Goal: Communication & Community: Answer question/provide support

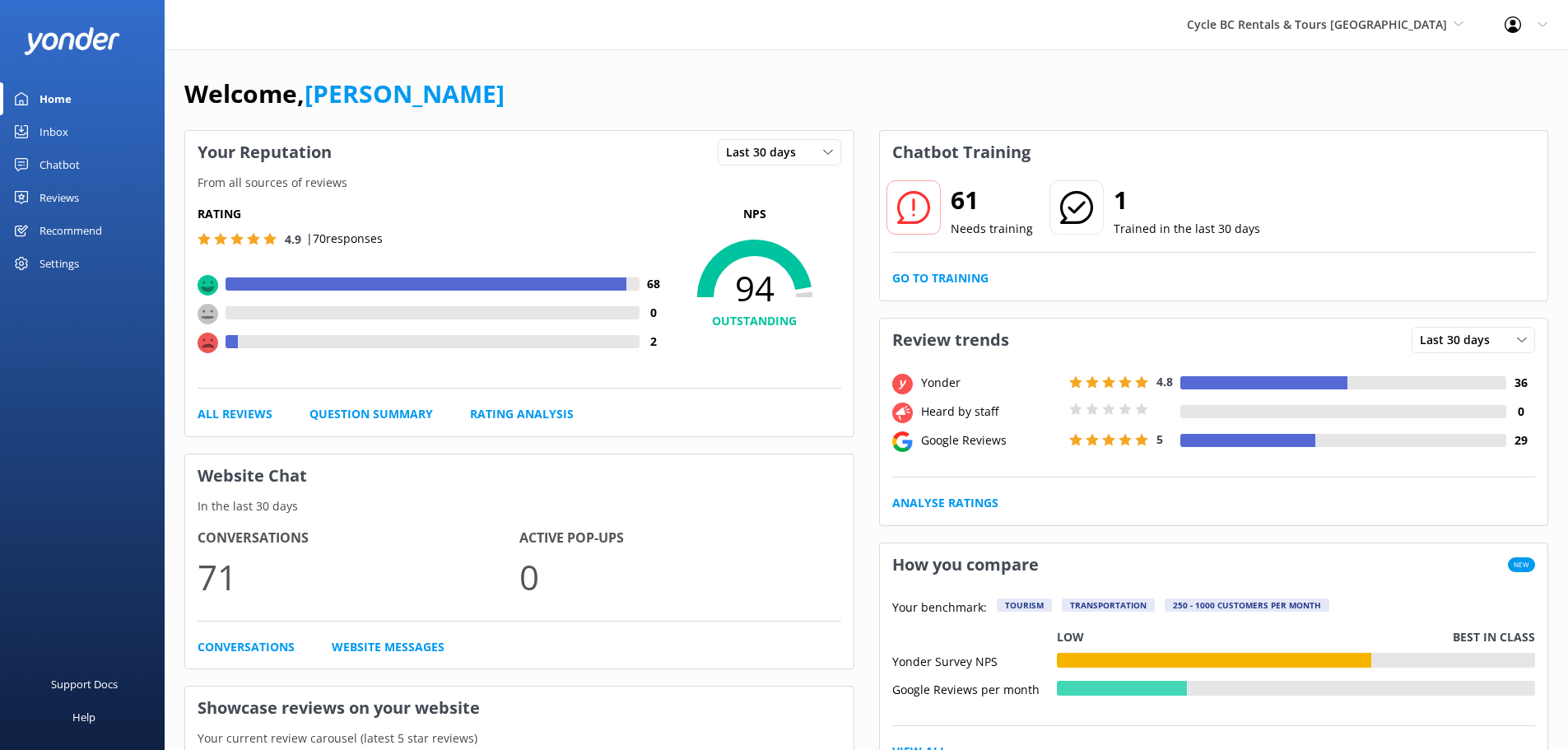
click at [46, 193] on div "Reviews" at bounding box center [59, 197] width 40 height 33
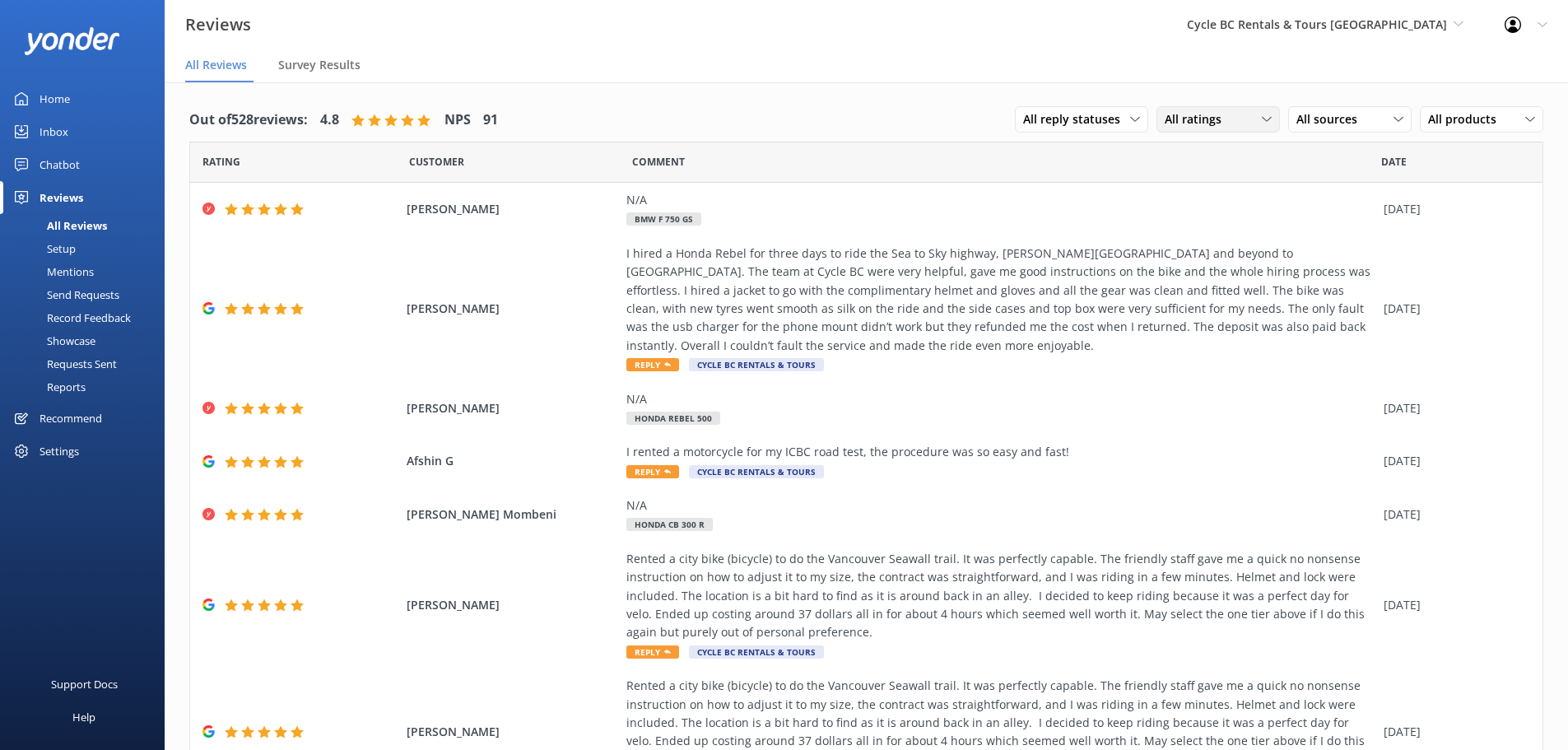
click at [1221, 121] on div "All ratings" at bounding box center [1217, 119] width 116 height 19
click at [1221, 249] on div "Detractors" at bounding box center [1218, 254] width 76 height 17
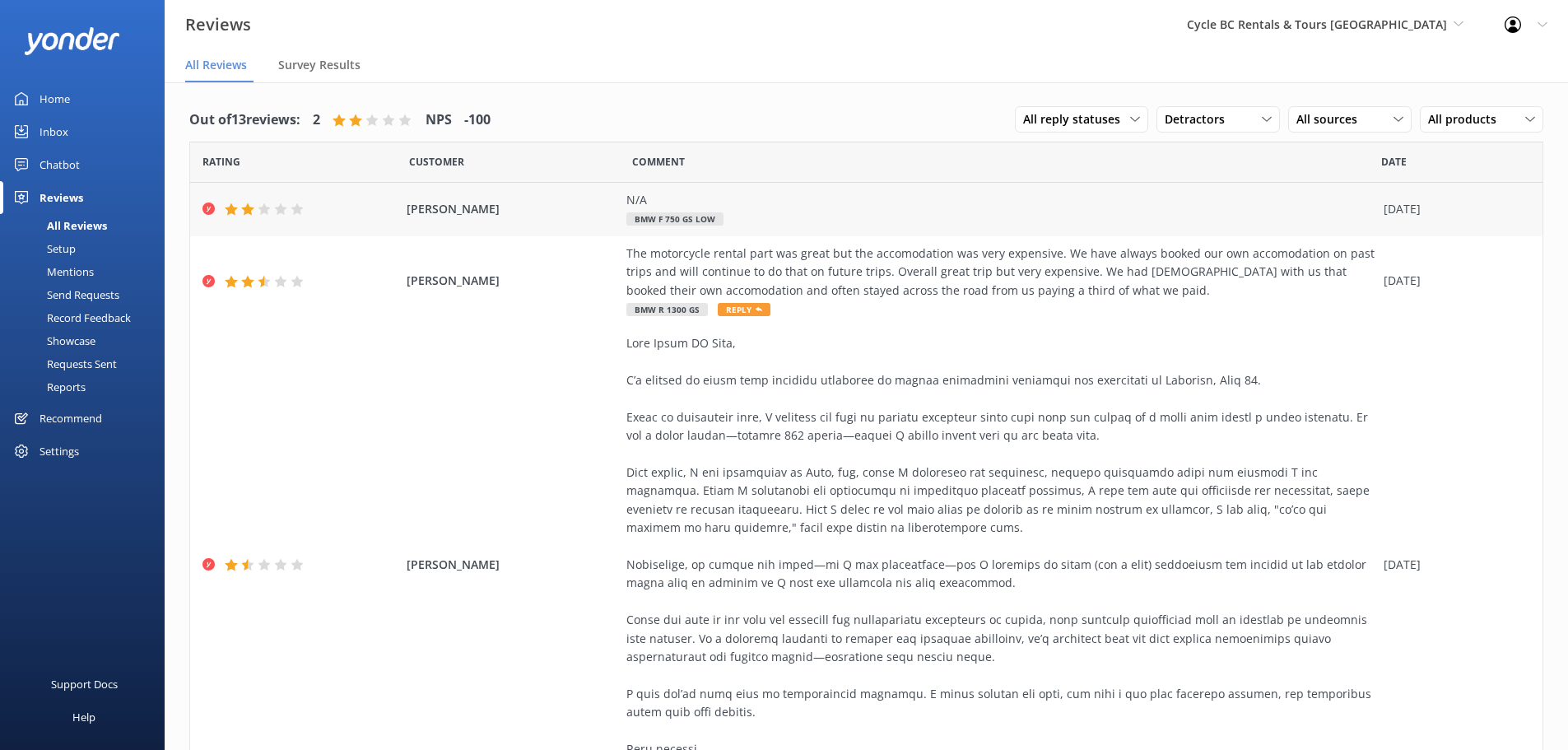
click at [493, 211] on span "[PERSON_NAME]" at bounding box center [513, 209] width 213 height 19
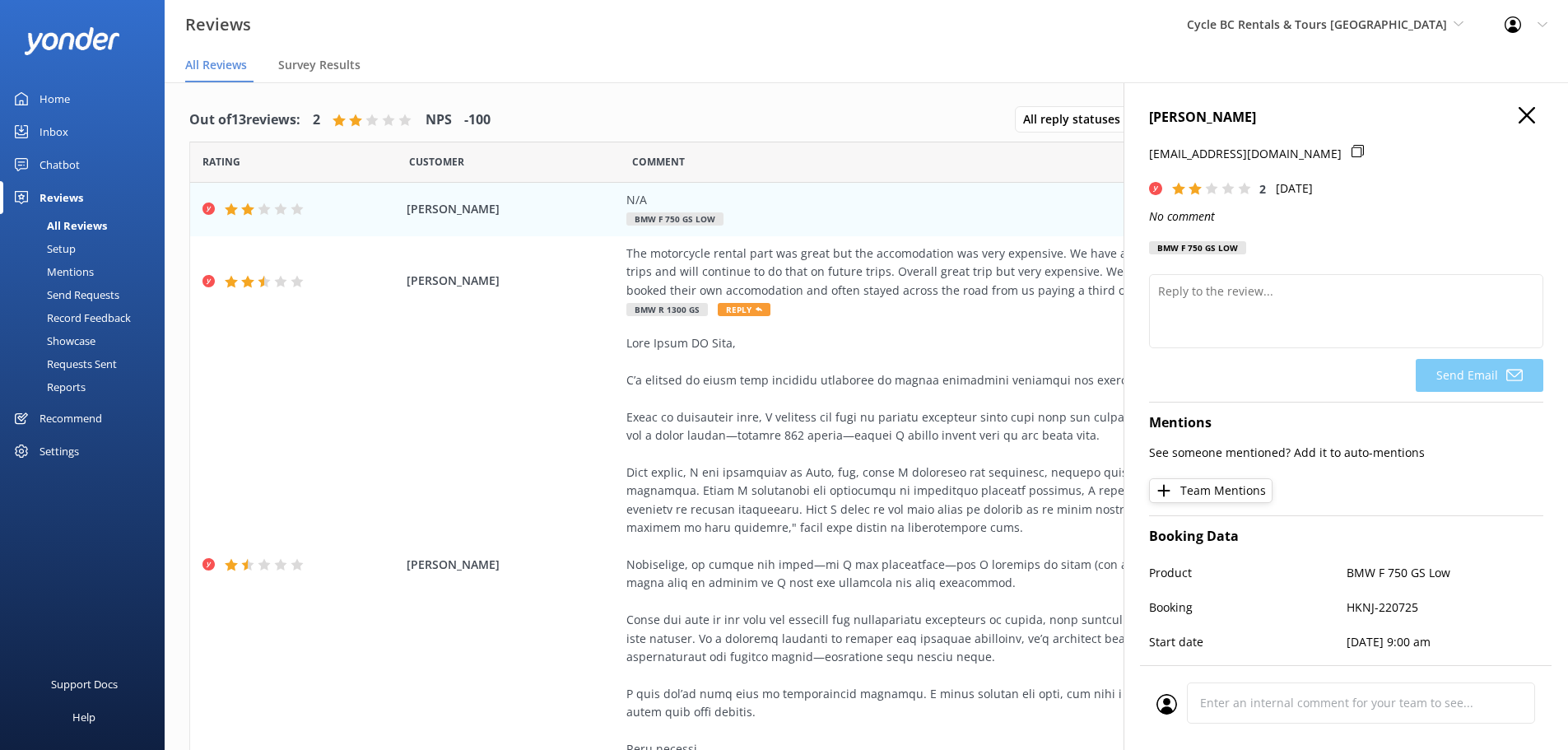
click at [790, 76] on nav "All Reviews Survey Results" at bounding box center [865, 65] width 1403 height 33
click at [1519, 108] on icon at bounding box center [1527, 115] width 17 height 17
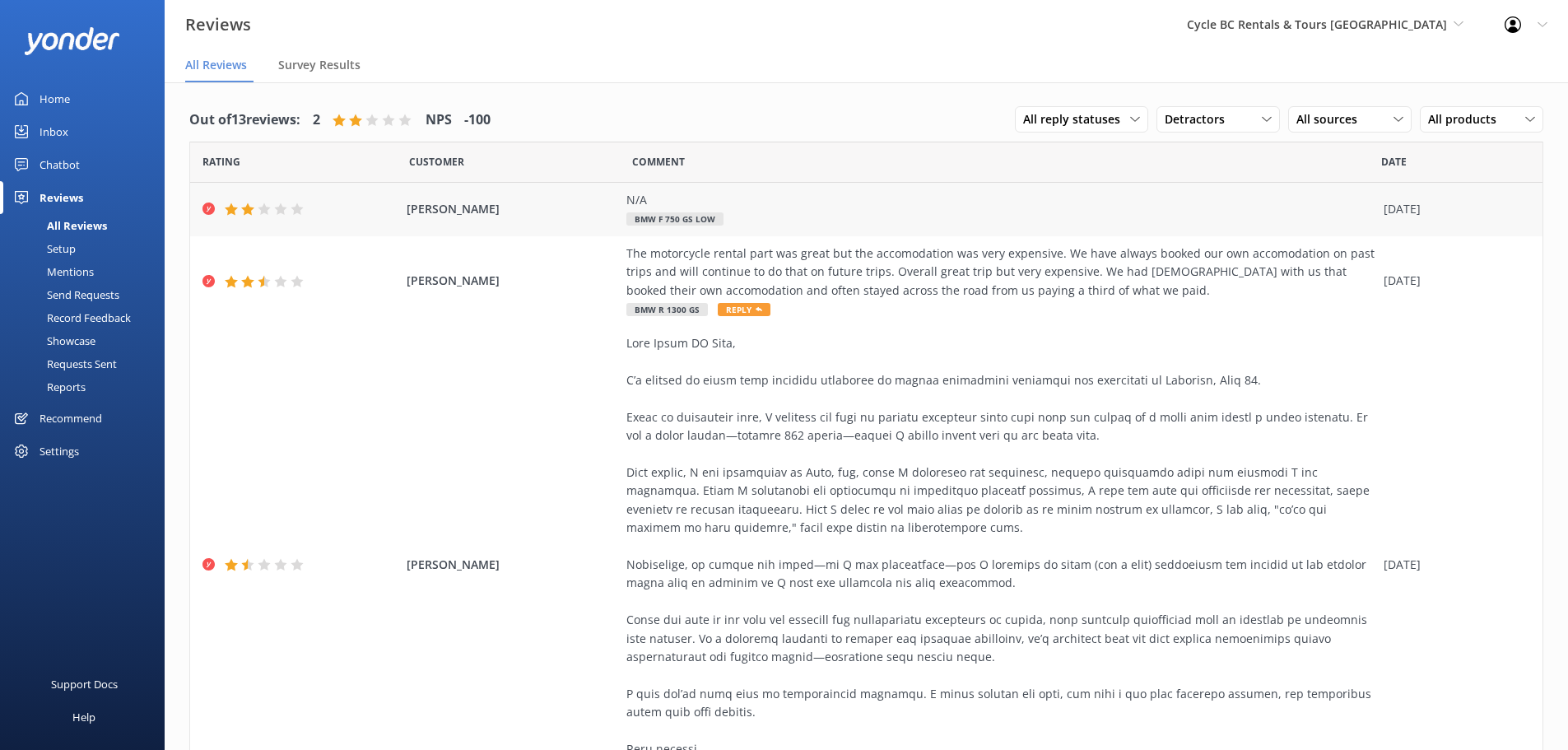
click at [482, 213] on span "[PERSON_NAME]" at bounding box center [513, 209] width 213 height 19
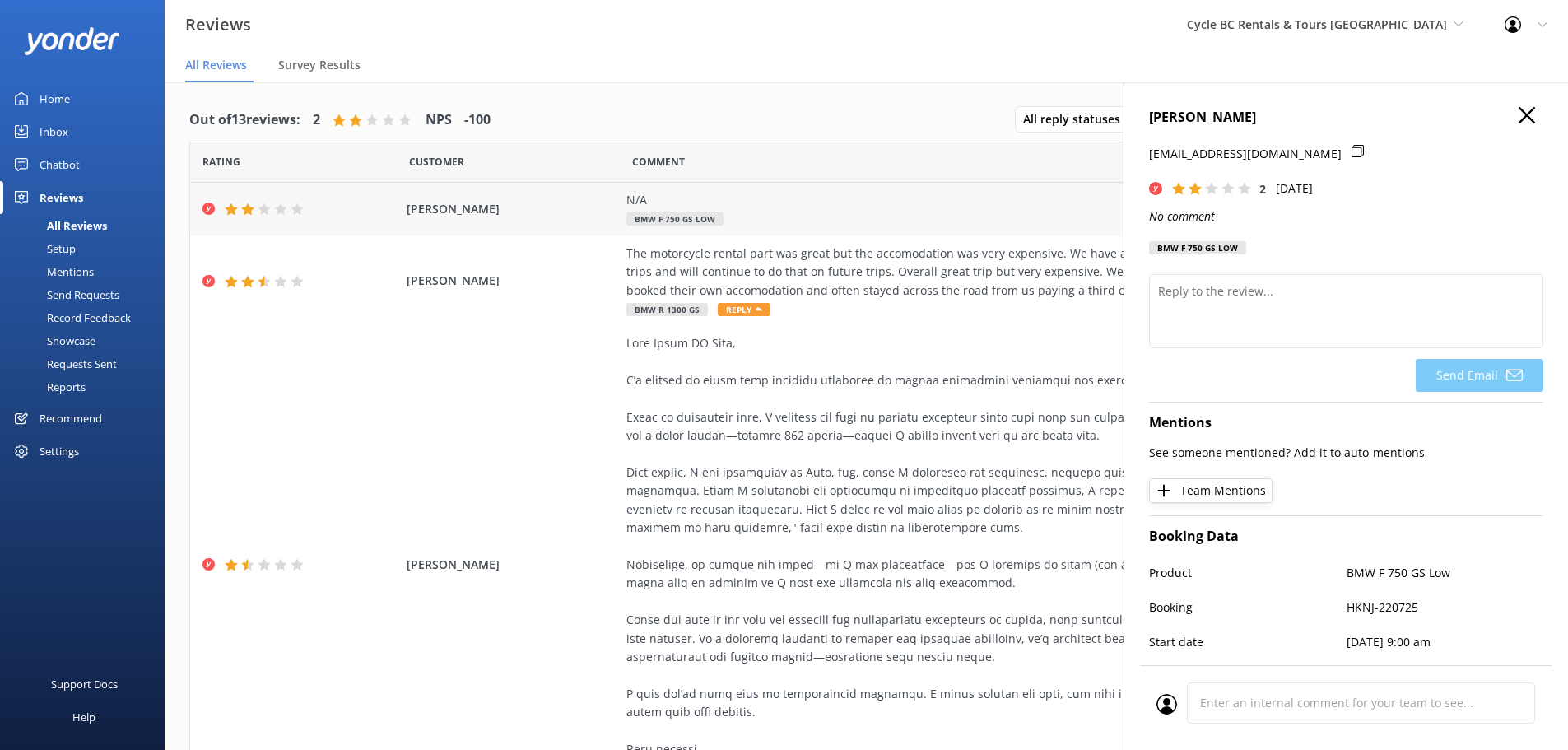
click at [488, 209] on span "[PERSON_NAME]" at bounding box center [513, 209] width 213 height 19
click at [1268, 305] on textarea at bounding box center [1346, 311] width 395 height 74
drag, startPoint x: 1149, startPoint y: 155, endPoint x: 1274, endPoint y: 153, distance: 125.0
click at [1274, 153] on p "[EMAIL_ADDRESS][DOMAIN_NAME]" at bounding box center [1245, 154] width 192 height 19
copy p "[EMAIL_ADDRESS][DOMAIN_NAME]"
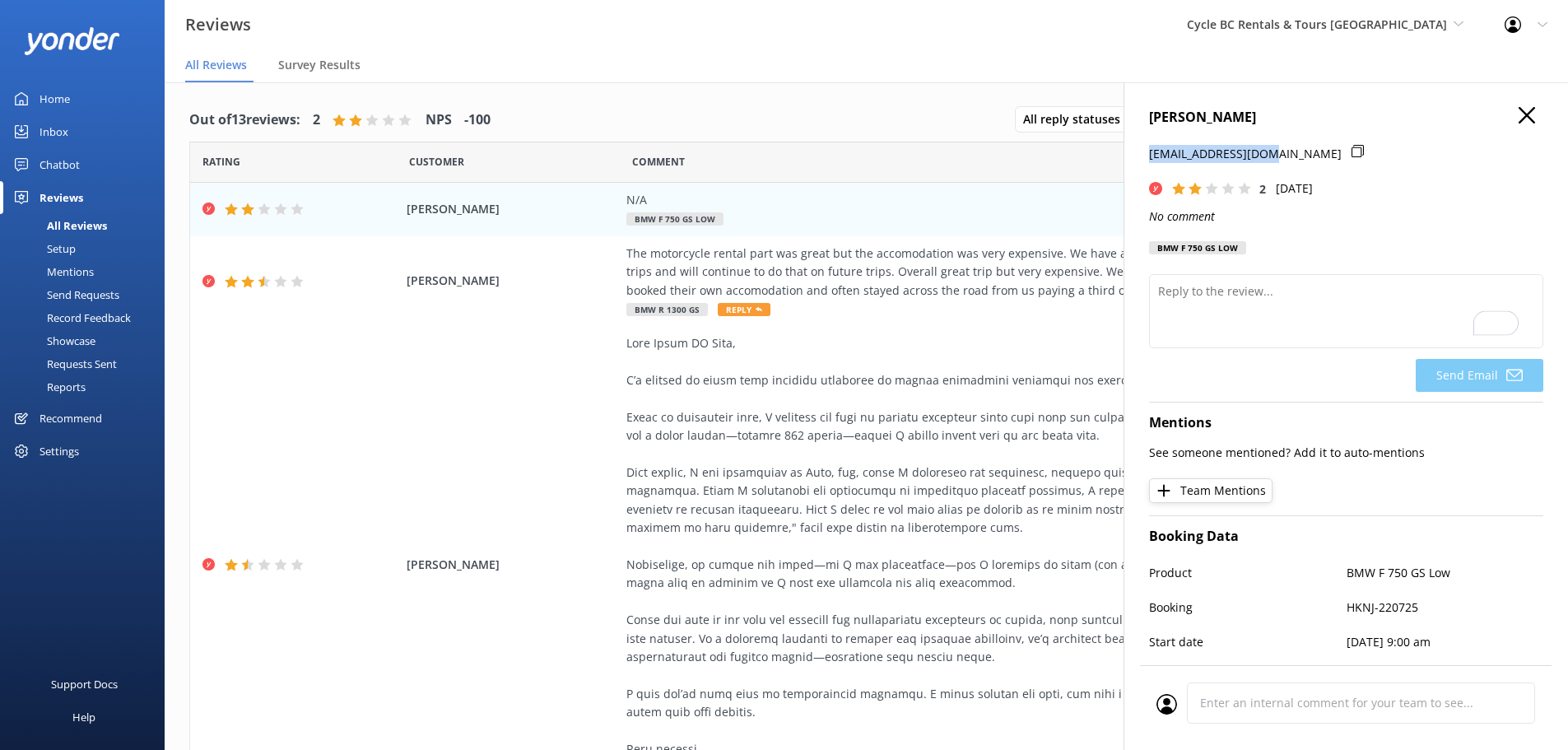
click at [1520, 110] on use at bounding box center [1527, 115] width 17 height 17
